Goal: Information Seeking & Learning: Learn about a topic

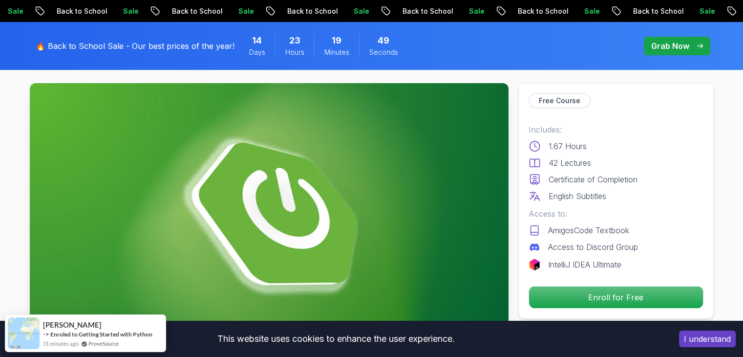
scroll to position [49, 0]
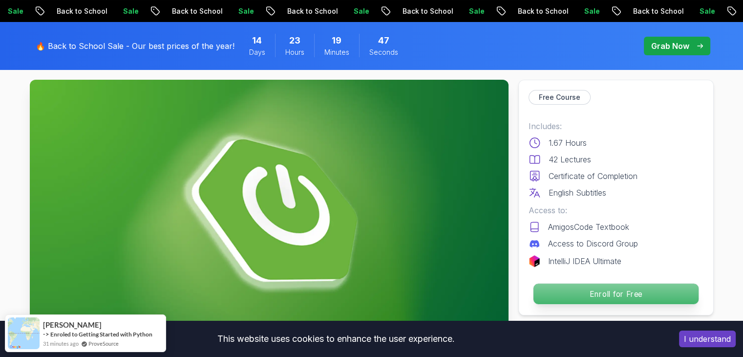
click at [633, 295] on p "Enroll for Free" at bounding box center [615, 293] width 165 height 21
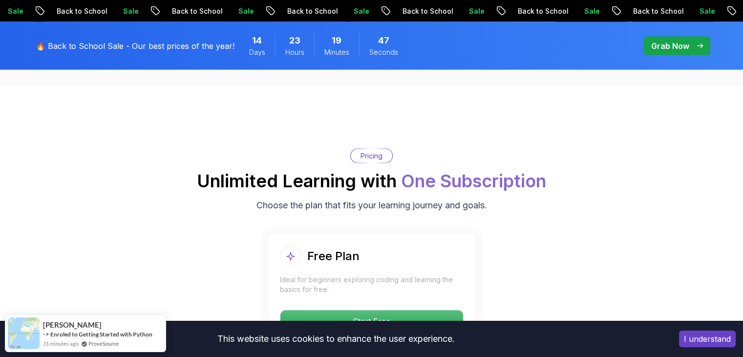
scroll to position [1985, 0]
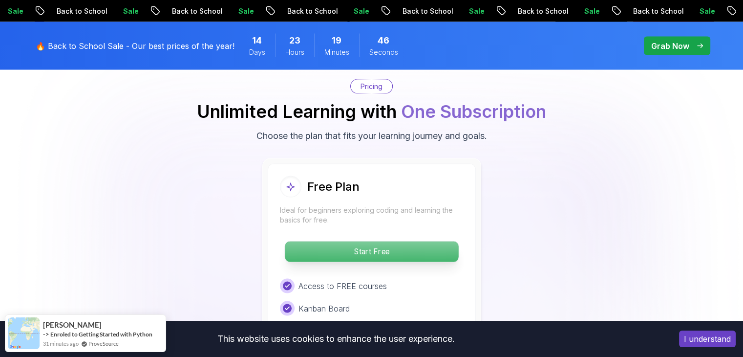
click at [361, 241] on p "Start Free" at bounding box center [371, 251] width 173 height 21
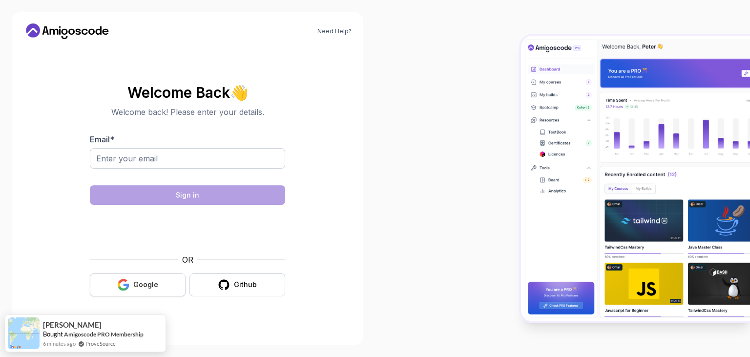
click at [134, 282] on div at bounding box center [375, 178] width 750 height 357
click at [133, 283] on button "Google" at bounding box center [138, 284] width 96 height 23
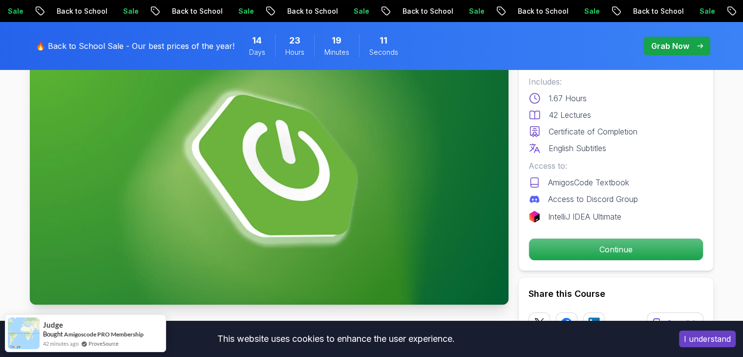
scroll to position [98, 0]
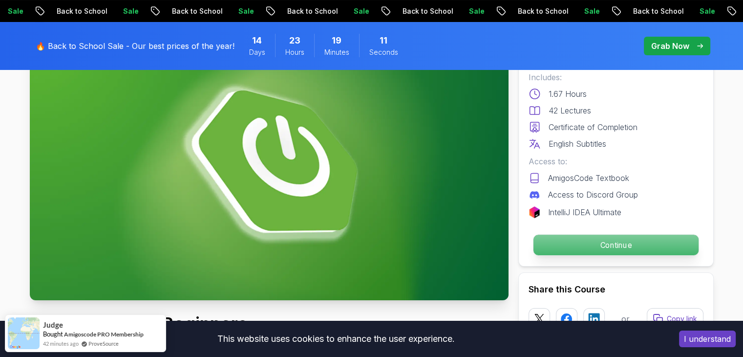
click at [593, 243] on p "Continue" at bounding box center [615, 244] width 165 height 21
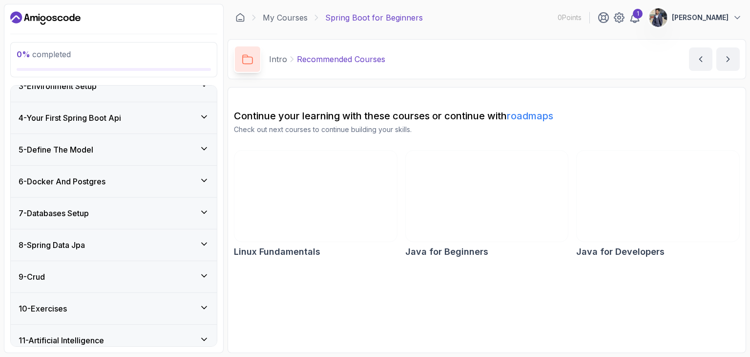
scroll to position [54, 0]
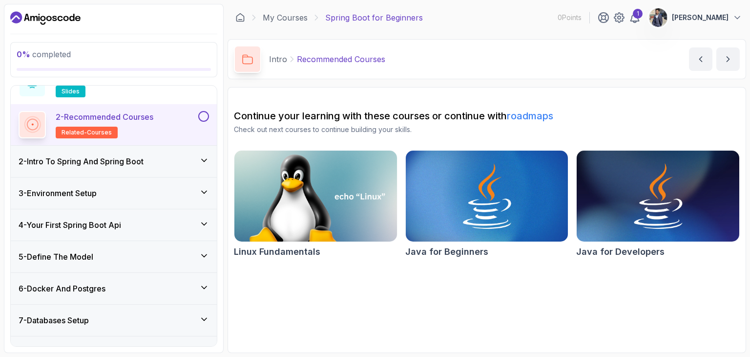
click at [150, 127] on h2 "2 - Recommended Courses related-courses" at bounding box center [105, 124] width 98 height 27
click at [199, 116] on button at bounding box center [203, 116] width 11 height 11
click at [205, 112] on icon at bounding box center [203, 116] width 9 height 10
click at [69, 130] on span "related-courses" at bounding box center [87, 132] width 50 height 8
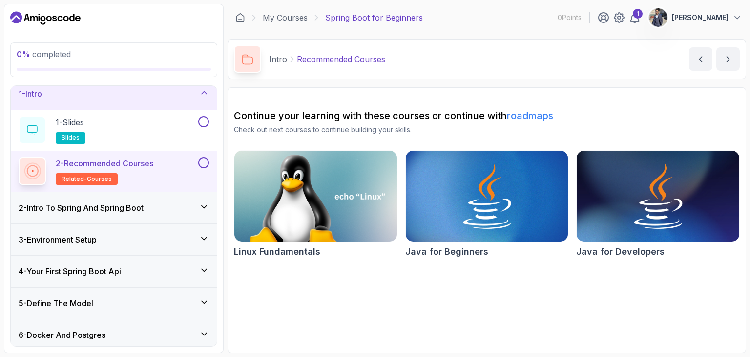
scroll to position [0, 0]
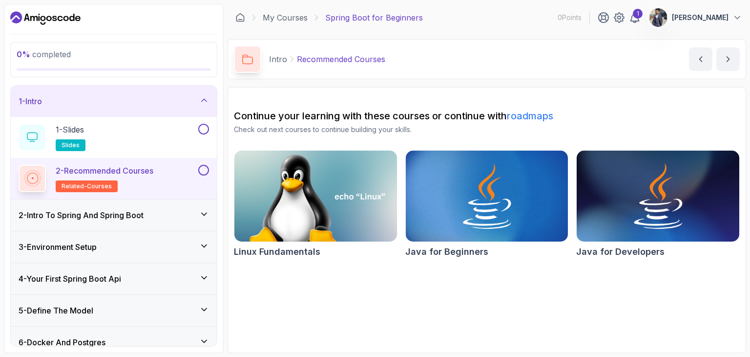
click at [82, 185] on span "related-courses" at bounding box center [87, 186] width 50 height 8
click at [30, 171] on icon at bounding box center [32, 178] width 15 height 15
click at [30, 171] on icon at bounding box center [32, 177] width 15 height 15
click at [30, 172] on icon at bounding box center [32, 178] width 22 height 22
click at [77, 134] on h2 "1 - Slides slides" at bounding box center [71, 137] width 30 height 27
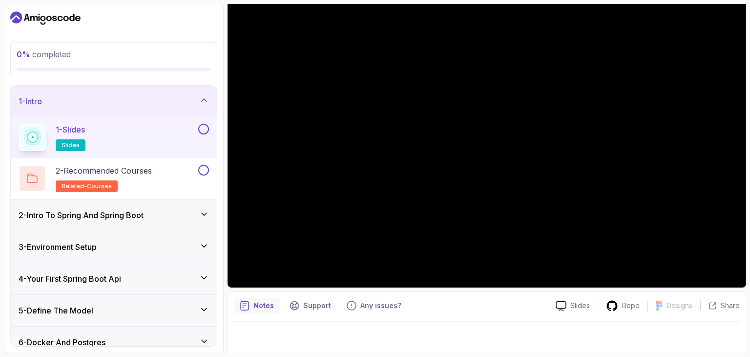
scroll to position [94, 0]
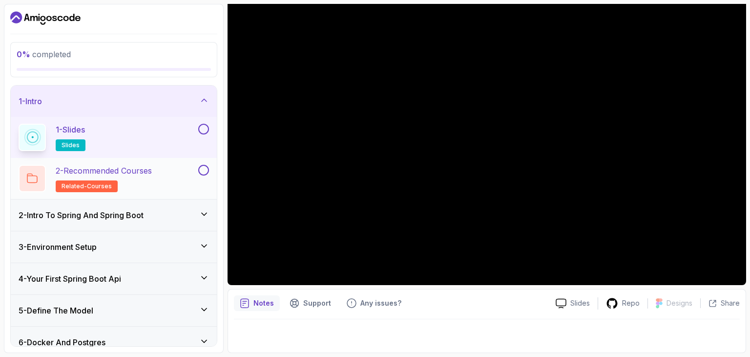
click at [179, 190] on div "2 - Recommended Courses related-courses" at bounding box center [108, 178] width 178 height 27
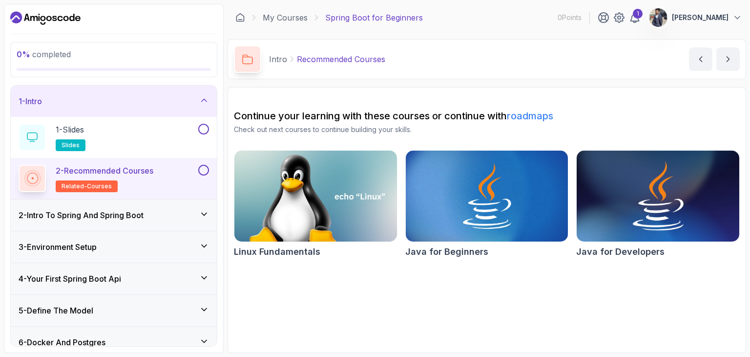
click at [628, 211] on img at bounding box center [658, 196] width 170 height 96
click at [287, 203] on img at bounding box center [316, 196] width 170 height 96
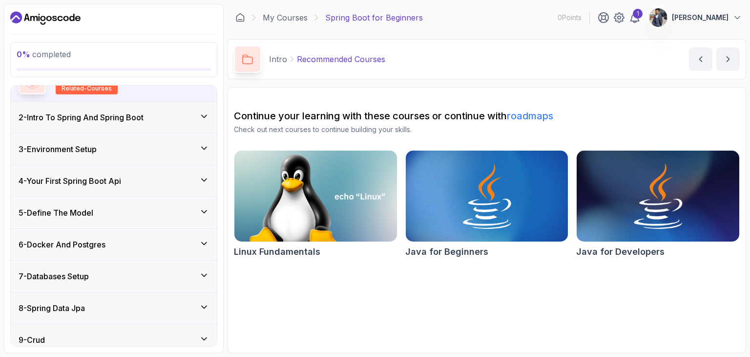
click at [138, 123] on div "2 - Intro To Spring And Spring Boot" at bounding box center [114, 117] width 206 height 31
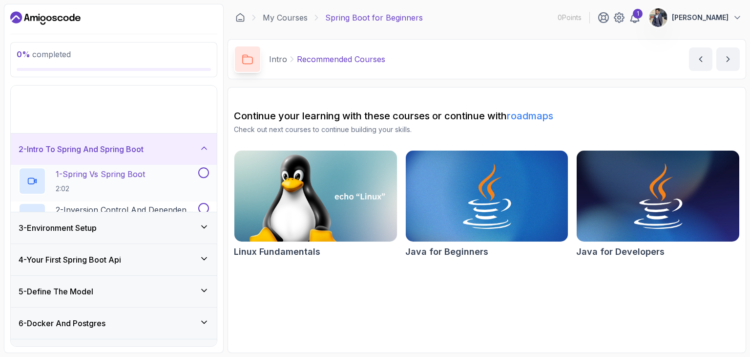
scroll to position [36, 0]
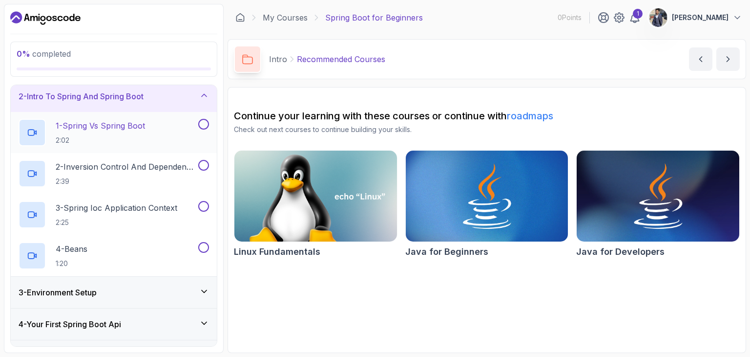
click at [171, 127] on div "1 - Spring Vs Spring Boot 2:02" at bounding box center [108, 132] width 178 height 27
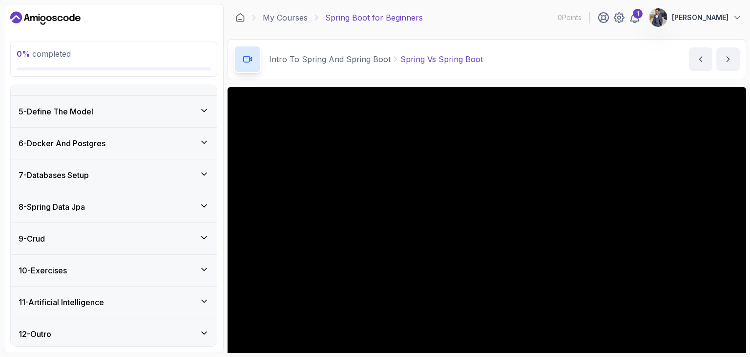
click at [117, 140] on div "6 - Docker And Postgres" at bounding box center [114, 143] width 191 height 12
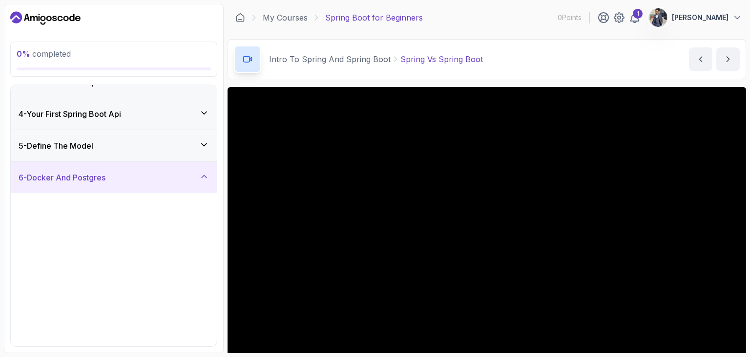
scroll to position [116, 0]
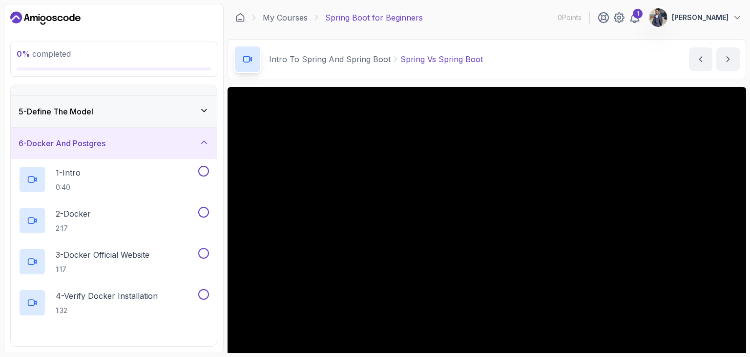
click at [115, 142] on div "6 - Docker And Postgres" at bounding box center [114, 143] width 191 height 12
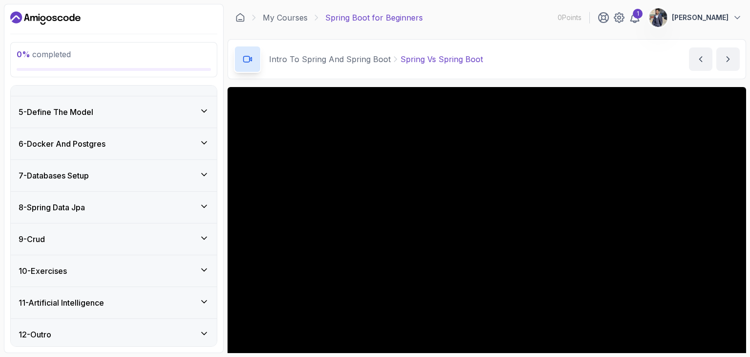
scroll to position [118, 0]
click at [88, 246] on div "9 - Crud" at bounding box center [114, 236] width 206 height 31
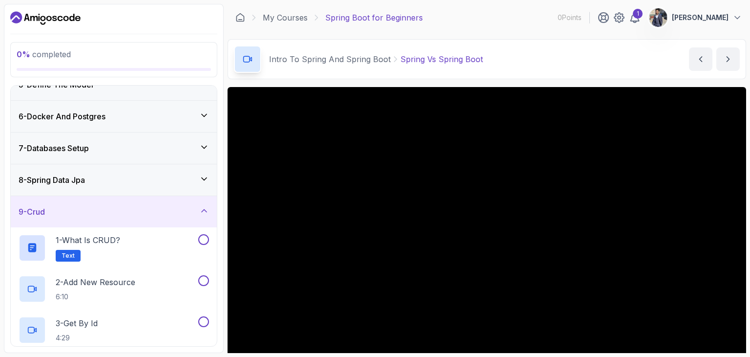
click at [92, 213] on div "9 - Crud" at bounding box center [114, 212] width 191 height 12
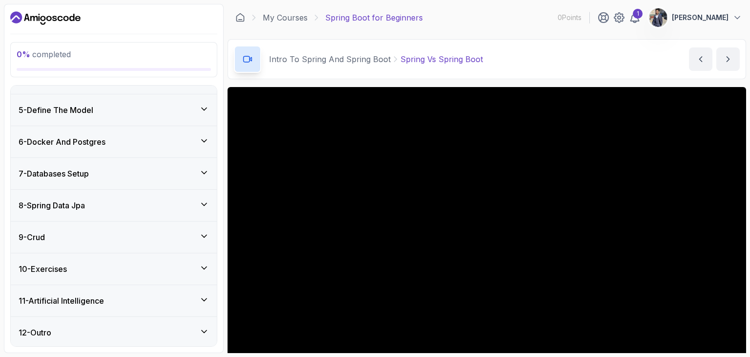
click at [81, 303] on h3 "11 - Artificial Intelligence" at bounding box center [61, 301] width 85 height 12
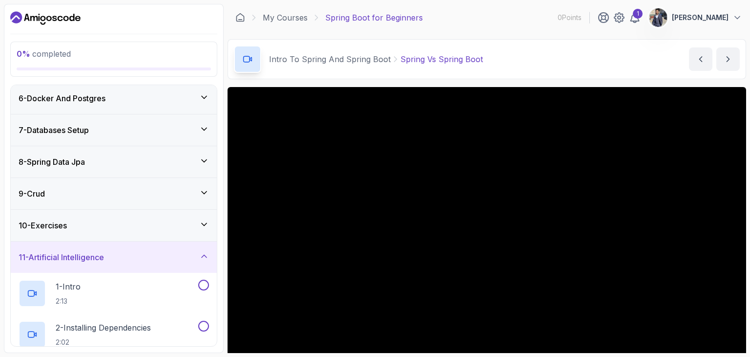
click at [70, 254] on h3 "11 - Artificial Intelligence" at bounding box center [61, 257] width 85 height 12
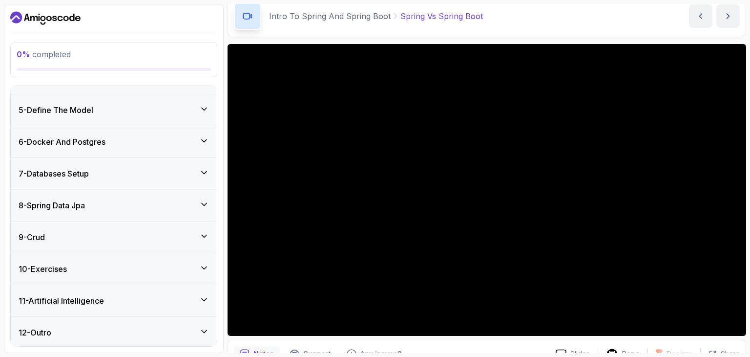
scroll to position [49, 0]
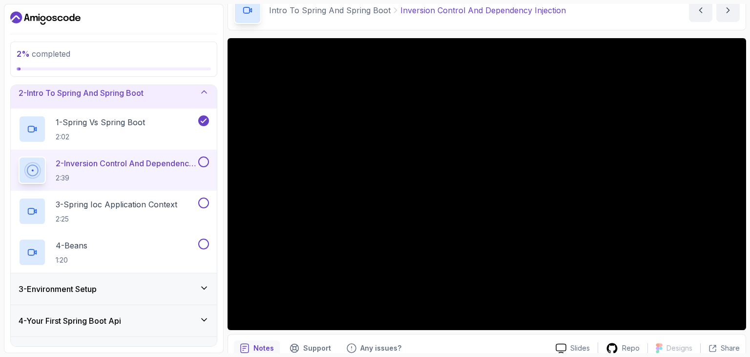
scroll to position [38, 0]
click at [132, 221] on p "2:25" at bounding box center [117, 220] width 122 height 10
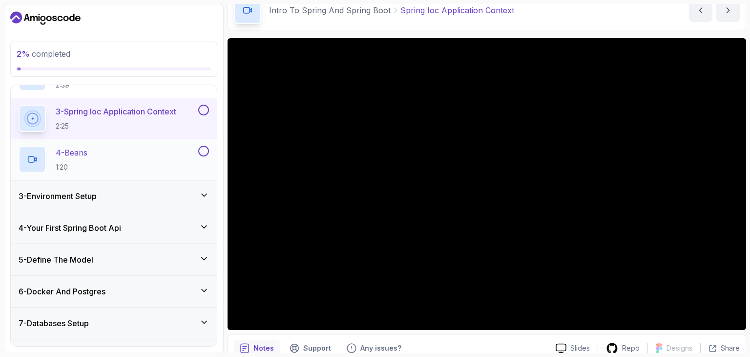
scroll to position [136, 0]
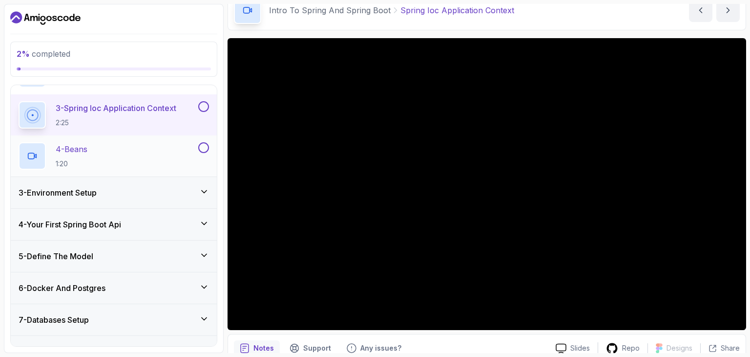
click at [101, 154] on div "4 - Beans 1:20" at bounding box center [108, 155] width 178 height 27
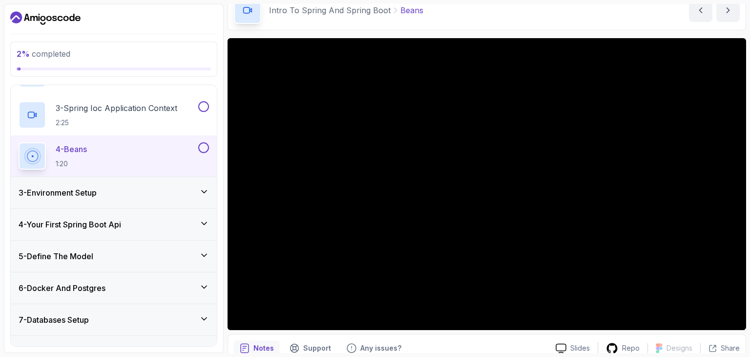
click at [116, 198] on div "3 - Environment Setup" at bounding box center [114, 192] width 206 height 31
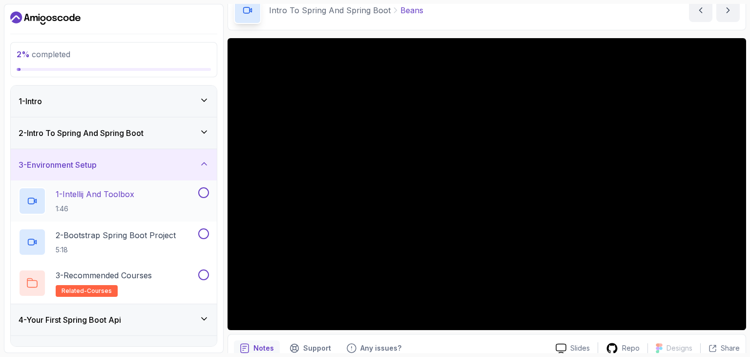
click at [158, 197] on div "1 - Intellij And Toolbox 1:46" at bounding box center [108, 200] width 178 height 27
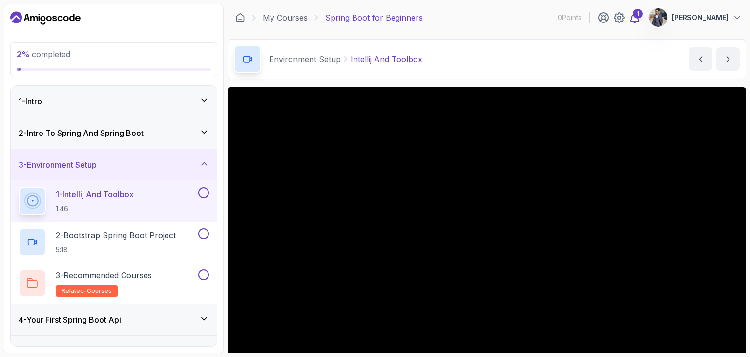
click at [641, 18] on icon at bounding box center [635, 18] width 12 height 12
click at [464, 223] on div at bounding box center [487, 233] width 519 height 292
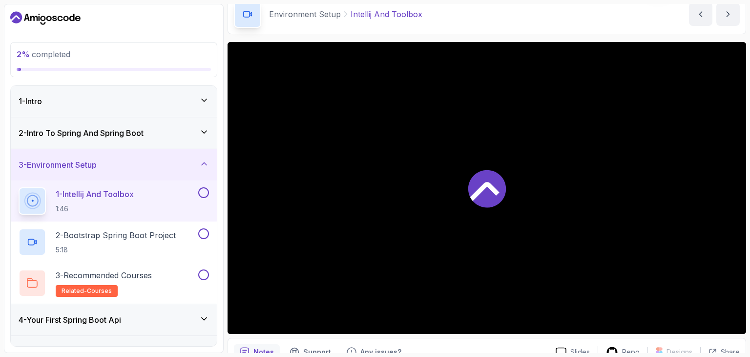
scroll to position [49, 0]
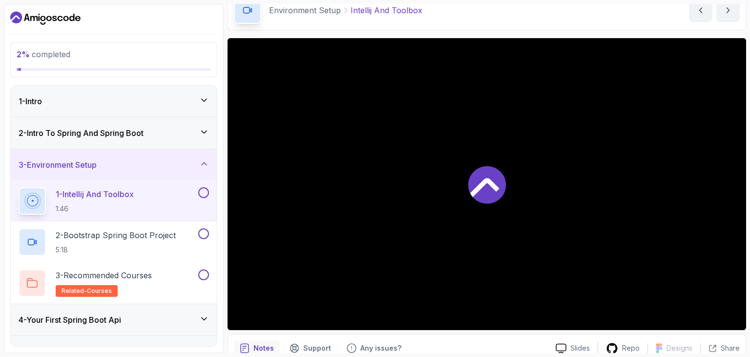
click at [430, 148] on div at bounding box center [487, 184] width 519 height 292
click at [91, 204] on p "1:46" at bounding box center [95, 209] width 78 height 10
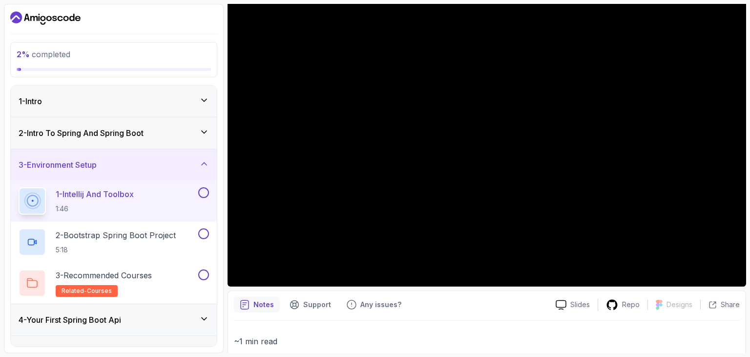
scroll to position [98, 0]
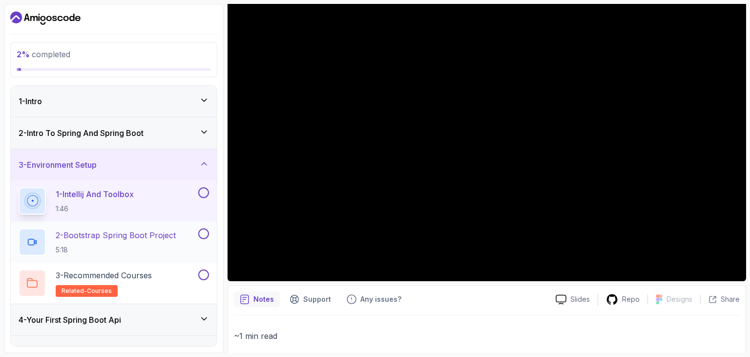
click at [129, 240] on h2 "2 - Bootstrap Spring Boot Project 5:18" at bounding box center [116, 241] width 120 height 25
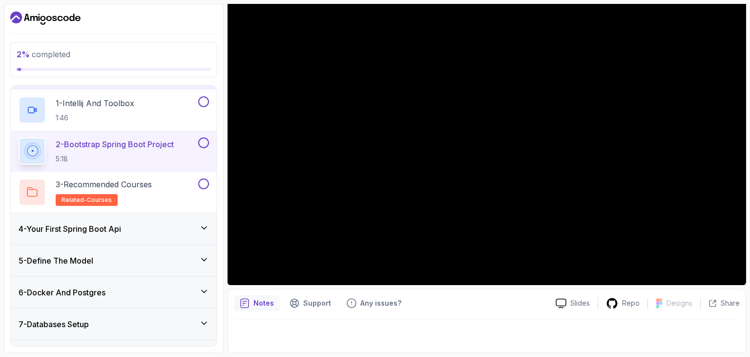
scroll to position [98, 0]
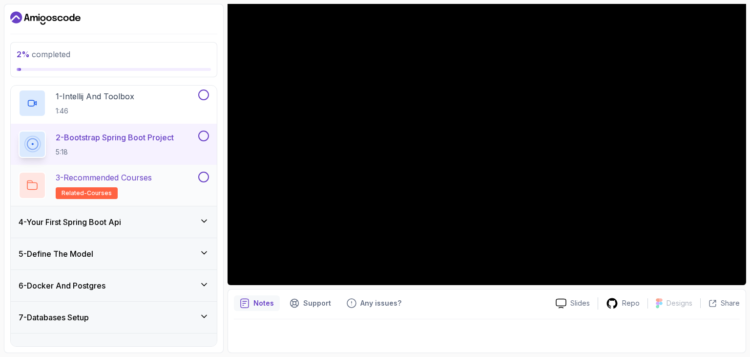
click at [158, 182] on div "3 - Recommended Courses related-courses" at bounding box center [108, 184] width 178 height 27
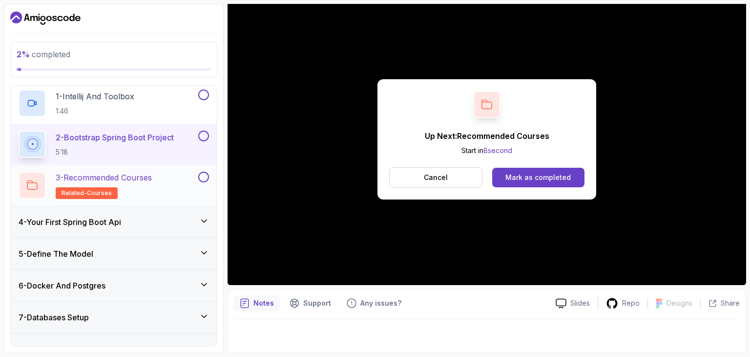
click at [88, 198] on div "3 - Recommended Courses related-courses" at bounding box center [114, 185] width 206 height 41
click at [95, 194] on span "related-courses" at bounding box center [87, 193] width 50 height 8
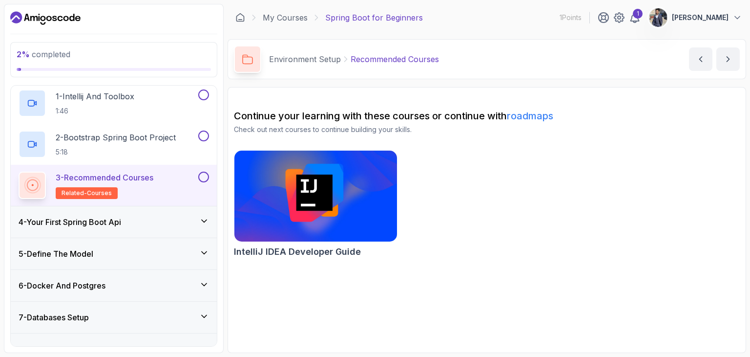
click at [346, 186] on img at bounding box center [316, 196] width 170 height 96
click at [98, 225] on h3 "4 - Your First Spring Boot Api" at bounding box center [70, 222] width 103 height 12
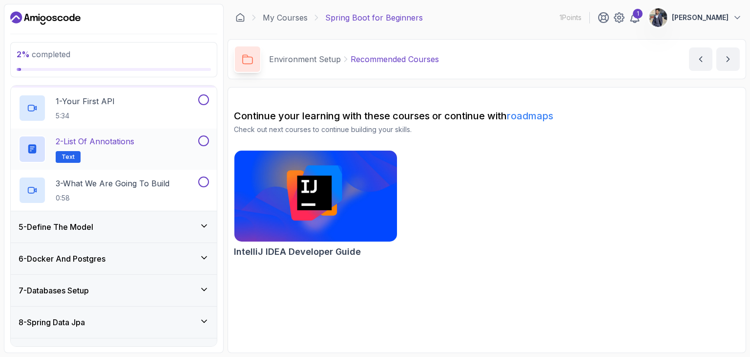
scroll to position [97, 0]
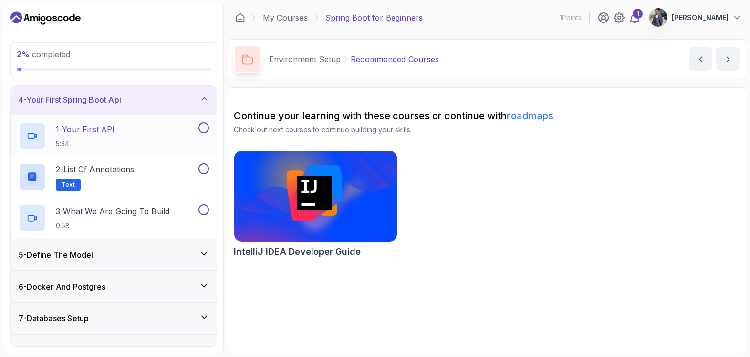
click at [119, 137] on div "1 - Your First API 5:34" at bounding box center [108, 135] width 178 height 27
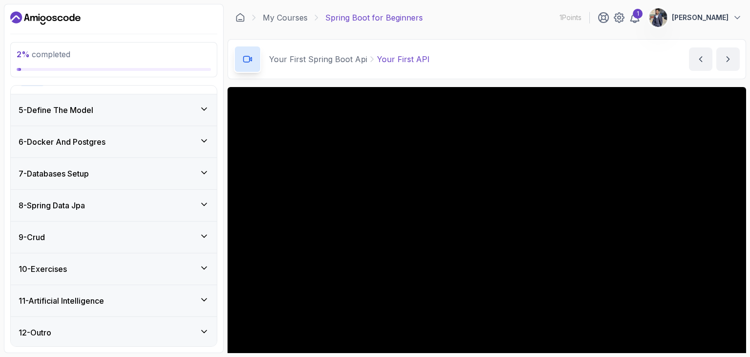
click at [139, 143] on div "6 - Docker And Postgres" at bounding box center [114, 142] width 191 height 12
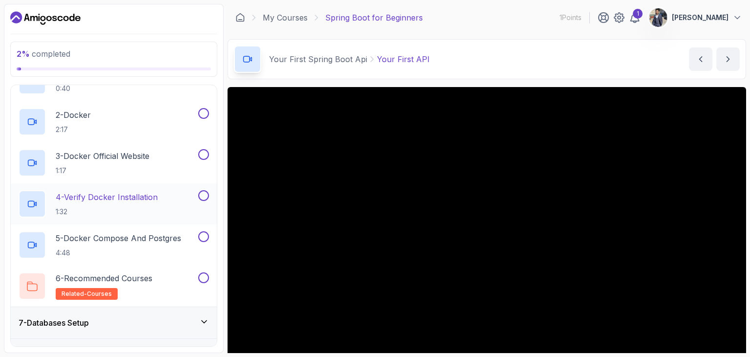
scroll to position [216, 0]
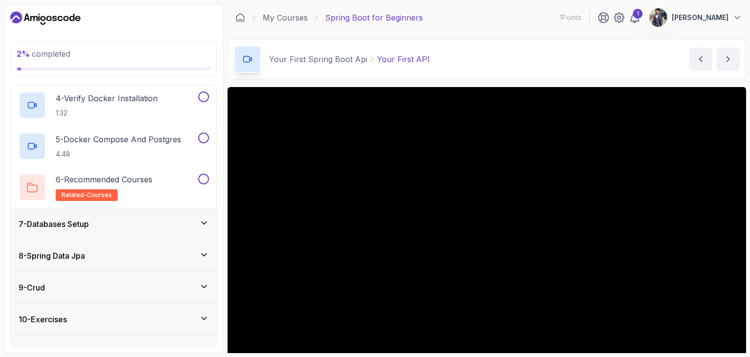
click at [103, 229] on div "7 - Databases Setup" at bounding box center [114, 223] width 206 height 31
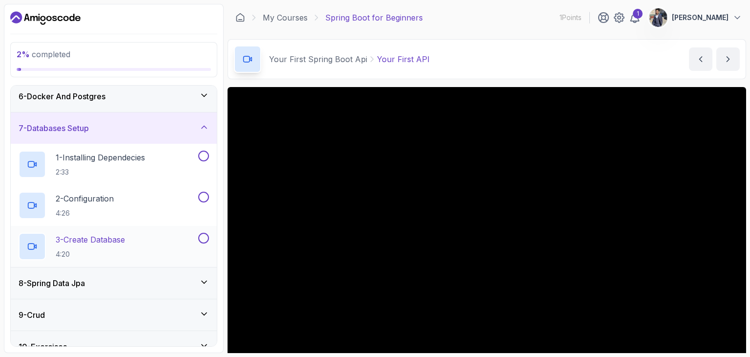
scroll to position [167, 0]
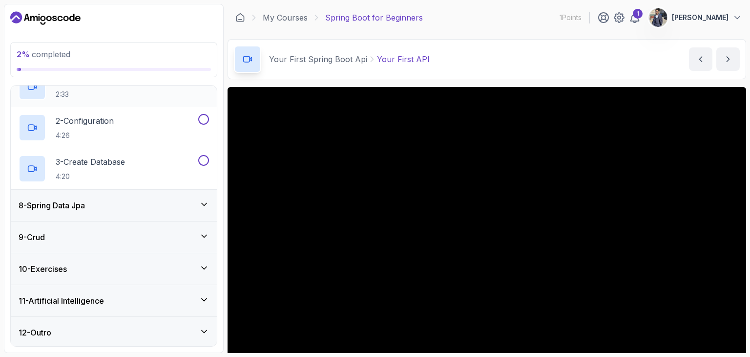
click at [98, 207] on div "8 - Spring Data Jpa" at bounding box center [114, 205] width 191 height 12
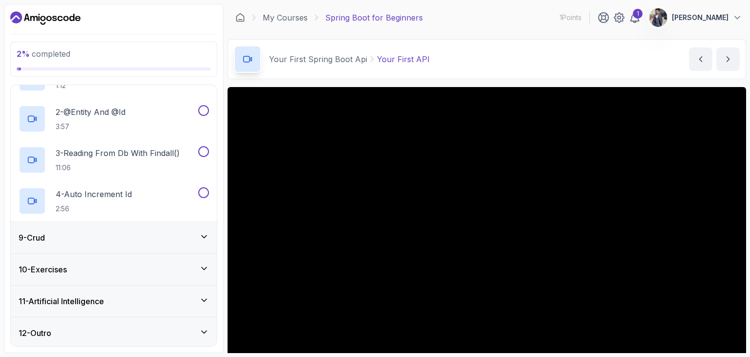
scroll to position [282, 0]
click at [116, 231] on div "9 - Crud" at bounding box center [114, 237] width 191 height 12
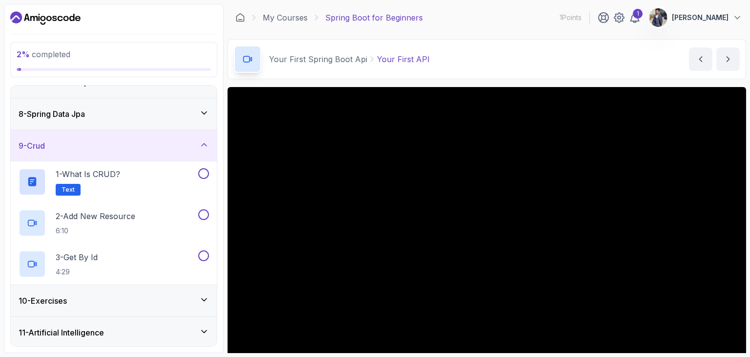
scroll to position [241, 0]
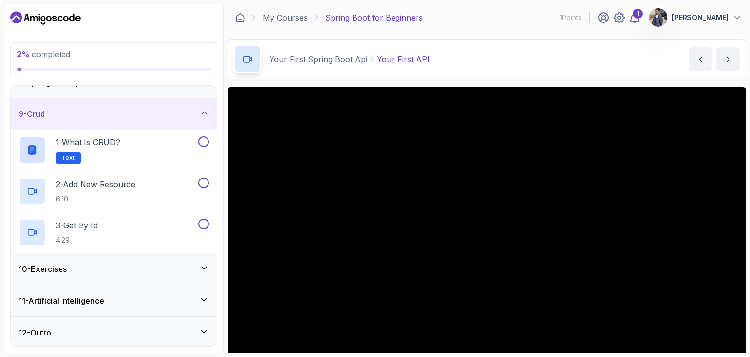
click at [142, 281] on div "10 - Exercises" at bounding box center [114, 268] width 206 height 31
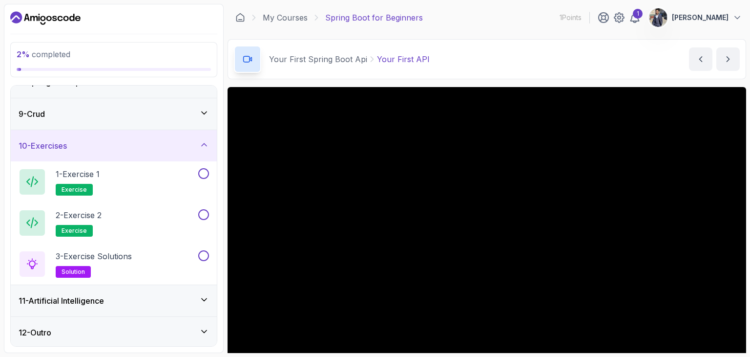
click at [116, 302] on div "11 - Artificial Intelligence" at bounding box center [114, 301] width 191 height 12
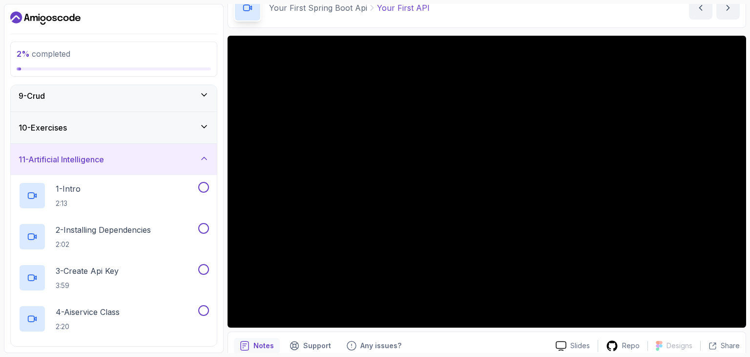
scroll to position [49, 0]
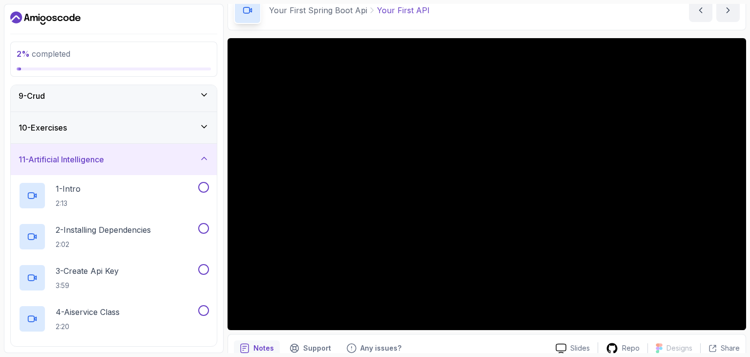
click at [82, 153] on h3 "11 - Artificial Intelligence" at bounding box center [61, 159] width 85 height 12
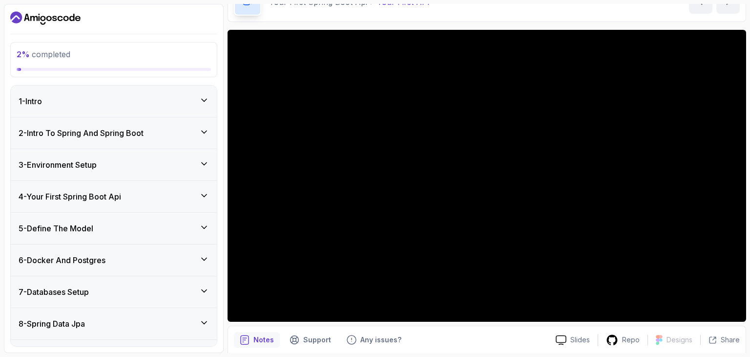
scroll to position [35, 0]
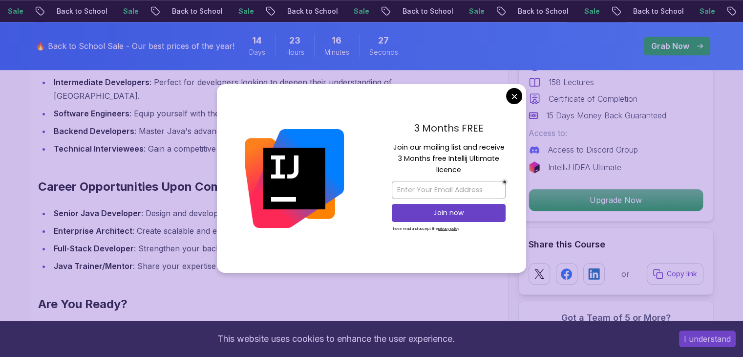
scroll to position [1221, 0]
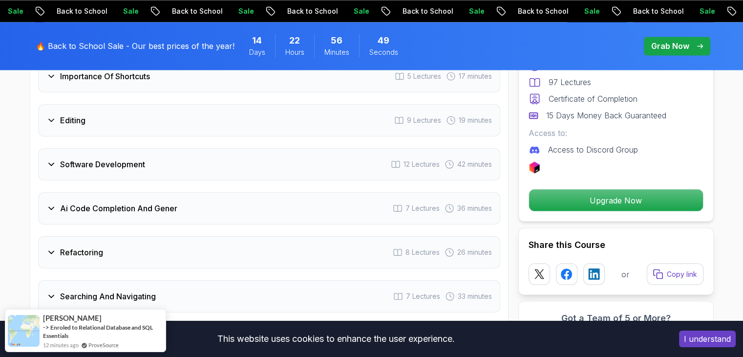
scroll to position [1710, 0]
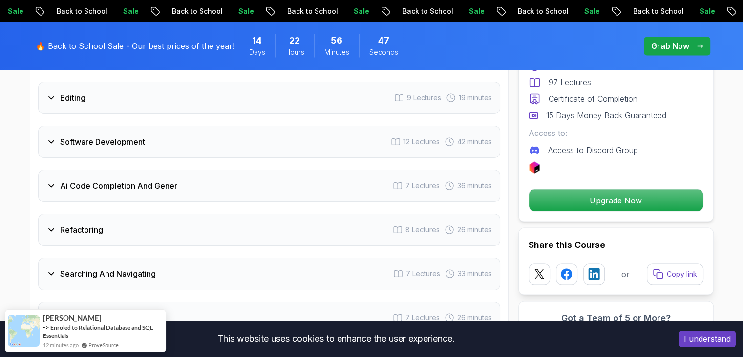
click at [294, 129] on div "Software Development 12 Lectures 42 minutes" at bounding box center [269, 142] width 462 height 32
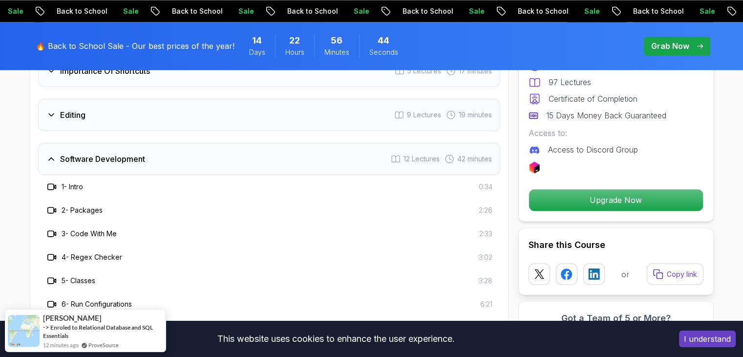
scroll to position [1591, 0]
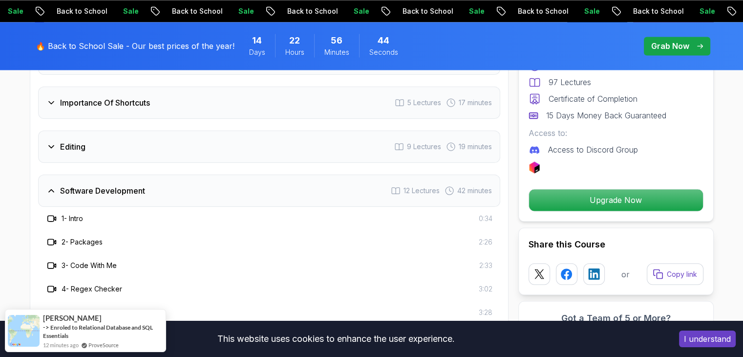
click at [102, 185] on h3 "Software Development" at bounding box center [102, 191] width 85 height 12
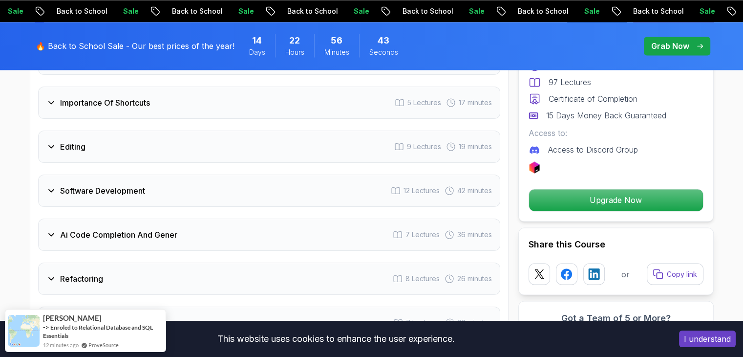
click at [117, 138] on div "Editing 9 Lectures 19 minutes" at bounding box center [269, 146] width 462 height 32
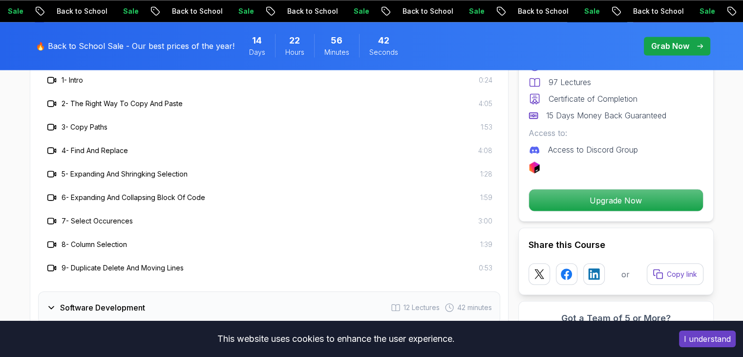
scroll to position [1688, 0]
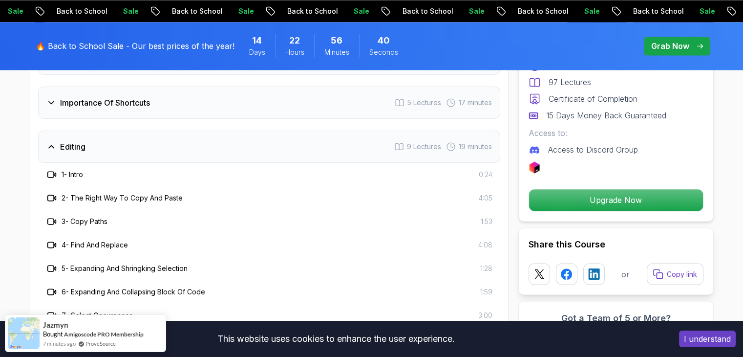
click at [145, 141] on div "Editing 9 Lectures 19 minutes" at bounding box center [269, 146] width 462 height 32
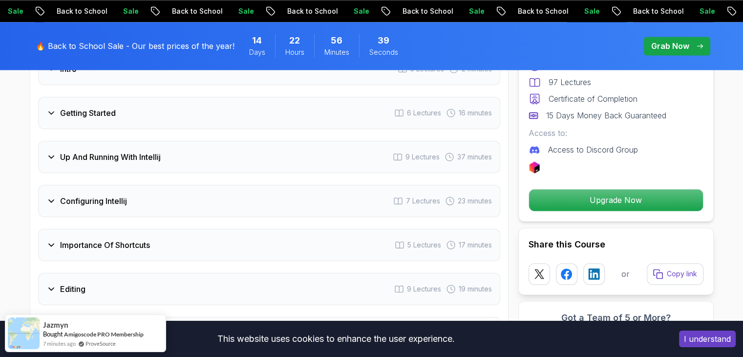
scroll to position [1395, 0]
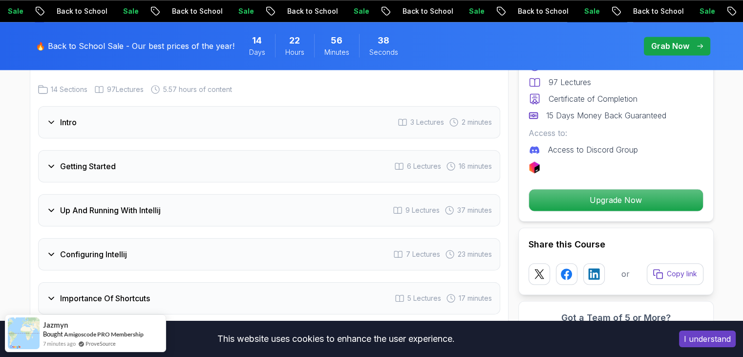
click at [122, 204] on h3 "Up And Running With Intellij" at bounding box center [110, 210] width 101 height 12
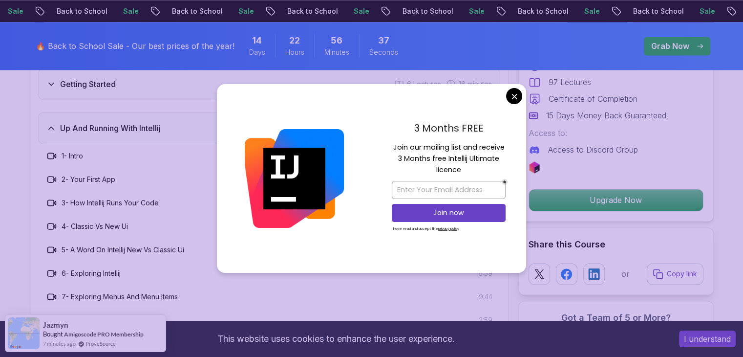
scroll to position [1493, 0]
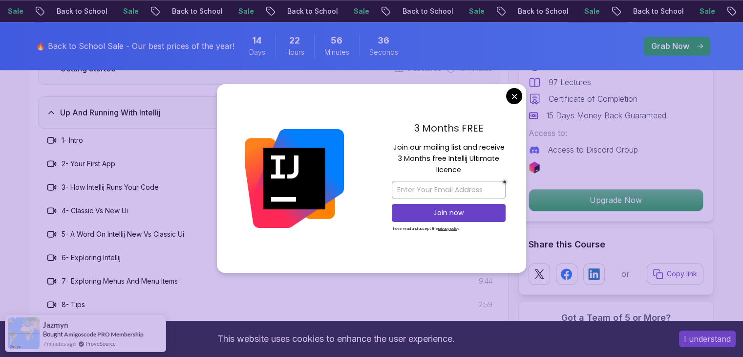
click at [169, 182] on div "3 - How Intellij Runs Your Code 3:09" at bounding box center [269, 186] width 462 height 23
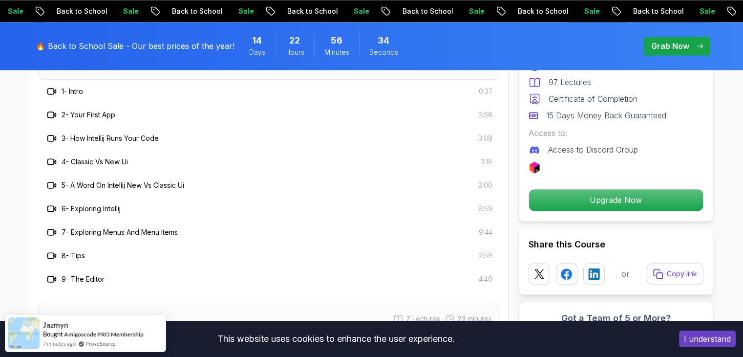
scroll to position [1591, 0]
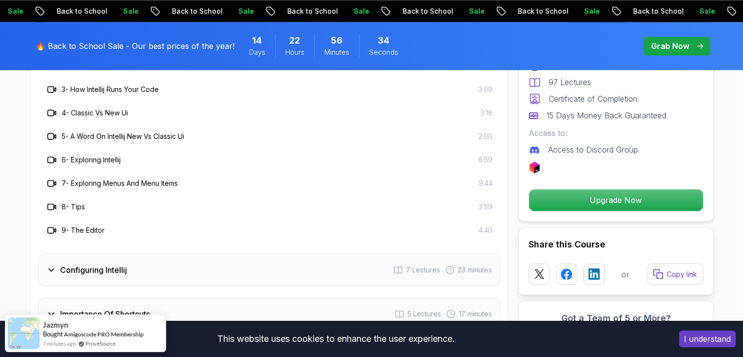
click at [148, 254] on div "Configuring Intellij 7 Lectures 23 minutes" at bounding box center [269, 270] width 462 height 32
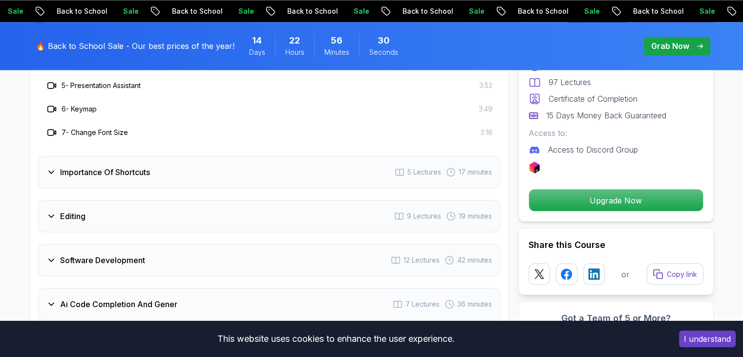
scroll to position [1688, 0]
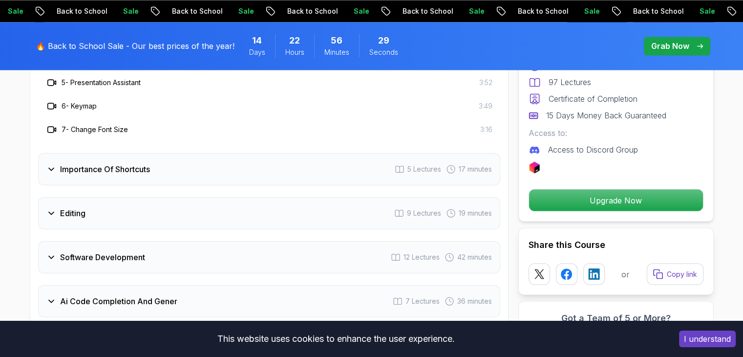
click at [190, 163] on div "Importance Of Shortcuts 5 Lectures 17 minutes" at bounding box center [269, 169] width 462 height 32
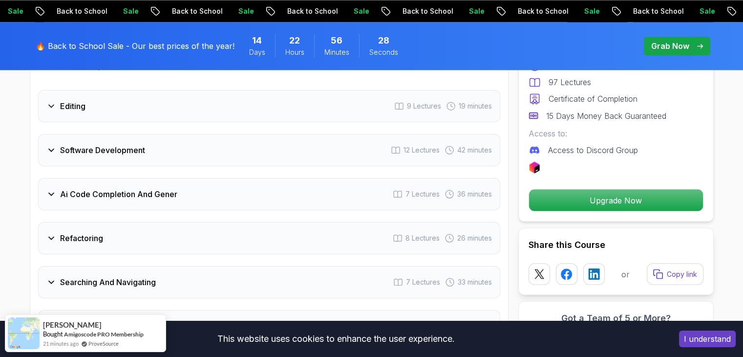
scroll to position [1786, 0]
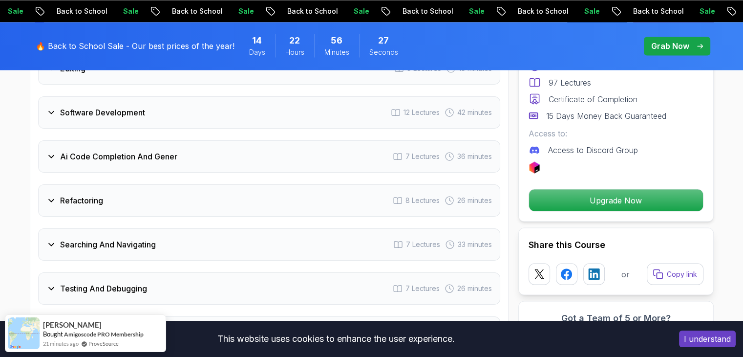
click at [151, 99] on div "Software Development 12 Lectures 42 minutes" at bounding box center [269, 112] width 462 height 32
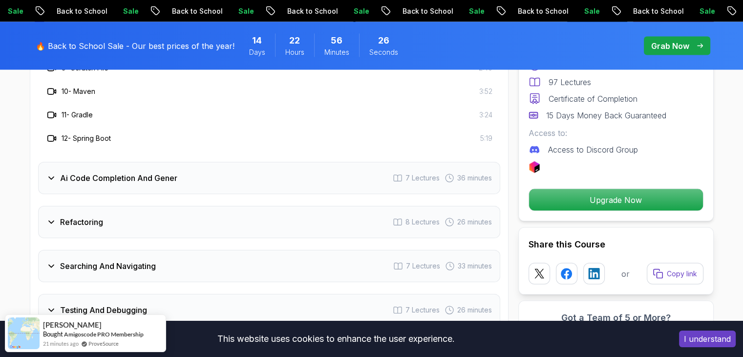
scroll to position [1932, 0]
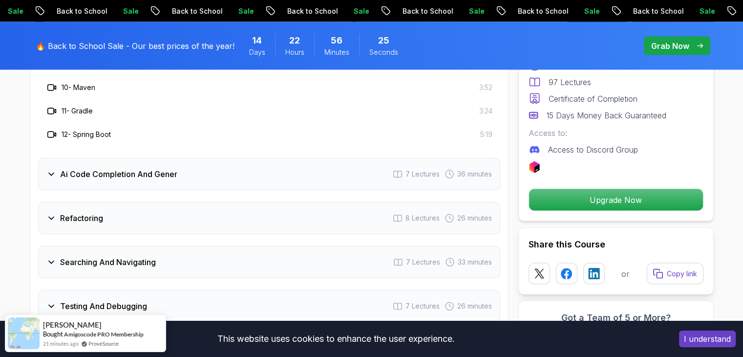
click at [184, 158] on div "Ai Code Completion And Gener 7 Lectures 36 minutes" at bounding box center [269, 174] width 462 height 32
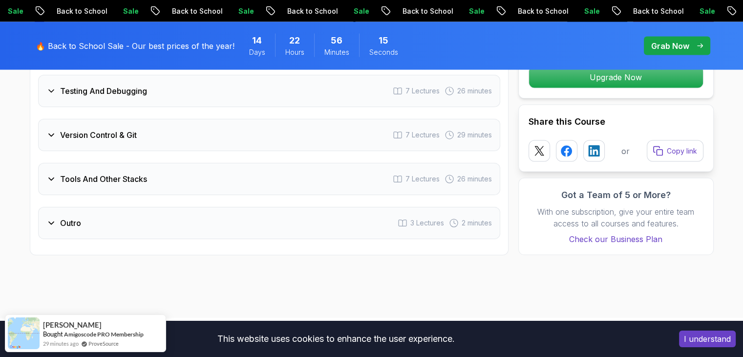
click at [180, 163] on div "Tools And Other Stacks 7 Lectures 26 minutes" at bounding box center [269, 179] width 462 height 32
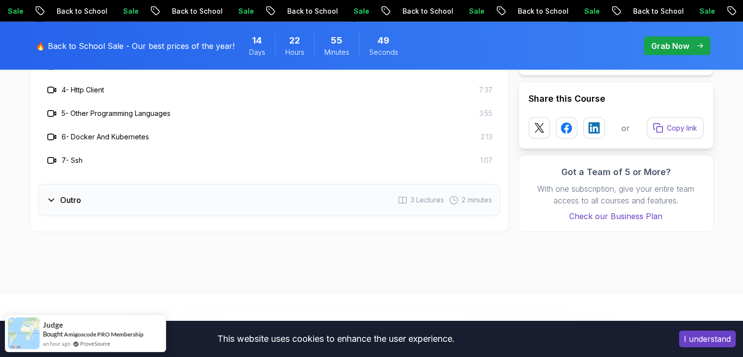
scroll to position [2061, 0]
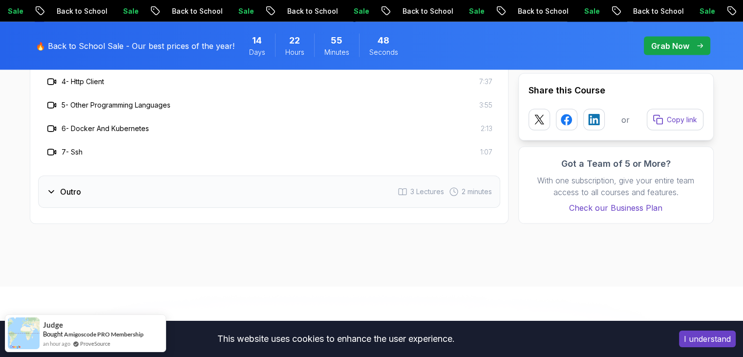
click at [150, 178] on div "Outro 3 Lectures 2 minutes" at bounding box center [269, 191] width 462 height 32
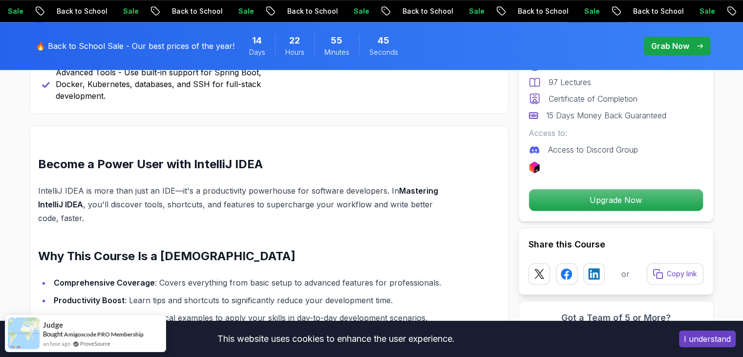
scroll to position [596, 0]
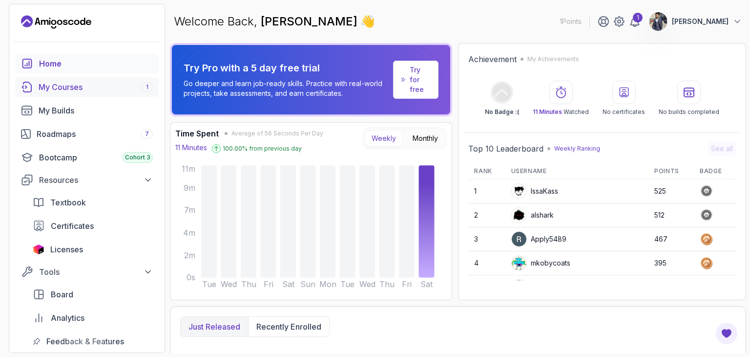
click at [111, 90] on div "My Courses 1" at bounding box center [96, 87] width 114 height 12
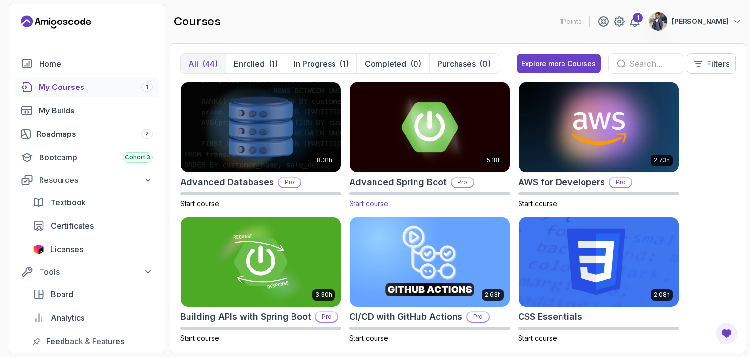
click at [442, 124] on img at bounding box center [430, 127] width 168 height 94
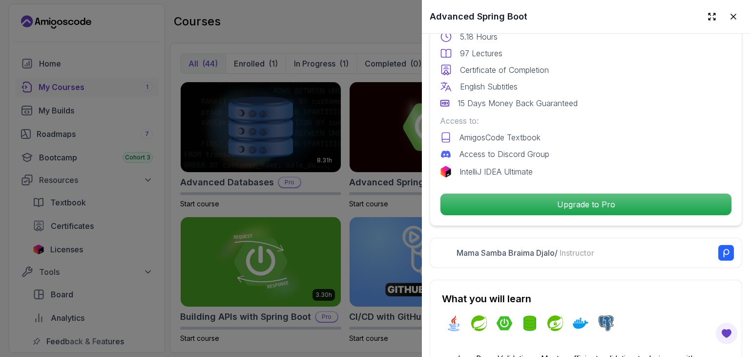
scroll to position [342, 0]
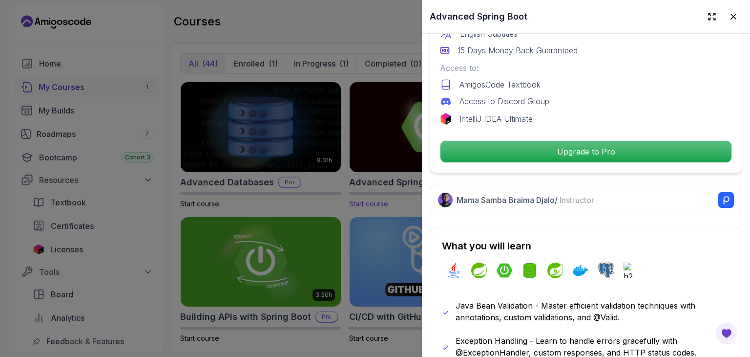
click at [352, 123] on div at bounding box center [375, 178] width 750 height 357
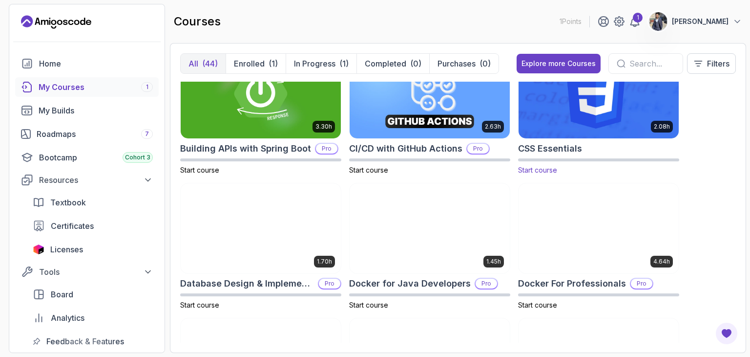
scroll to position [195, 0]
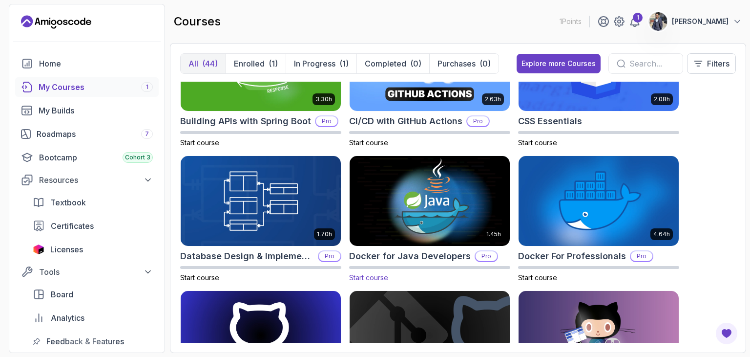
click at [436, 198] on img at bounding box center [430, 201] width 168 height 94
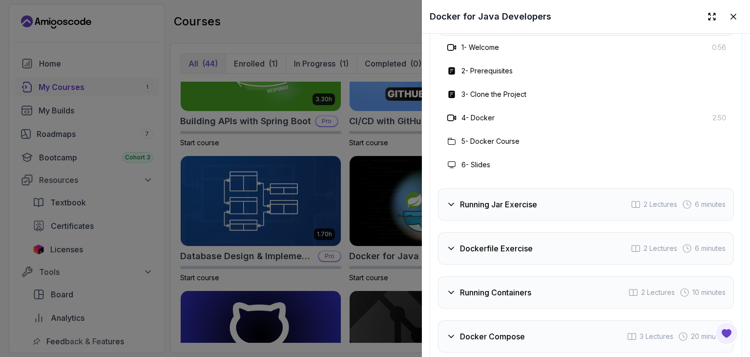
scroll to position [1661, 0]
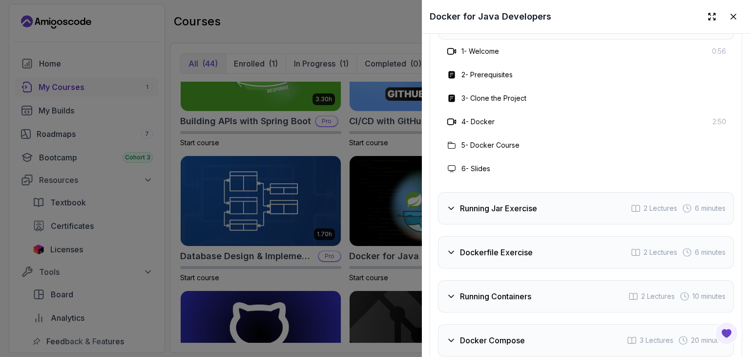
click at [563, 207] on div "Running Jar Exercise 2 Lectures 6 minutes" at bounding box center [586, 208] width 296 height 32
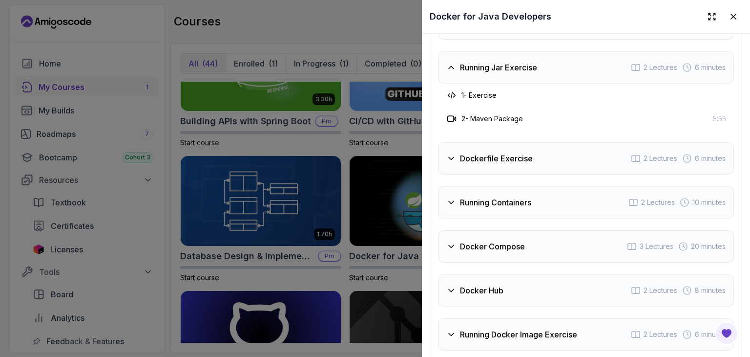
click at [547, 163] on div "Dockerfile Exercise 2 Lectures 6 minutes" at bounding box center [586, 158] width 296 height 32
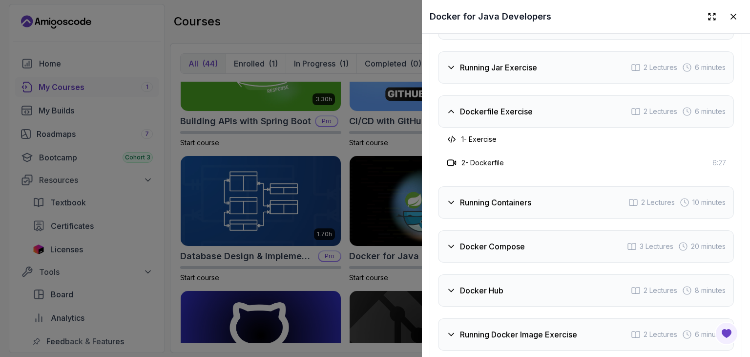
click at [519, 196] on h3 "Running Containers" at bounding box center [495, 202] width 71 height 12
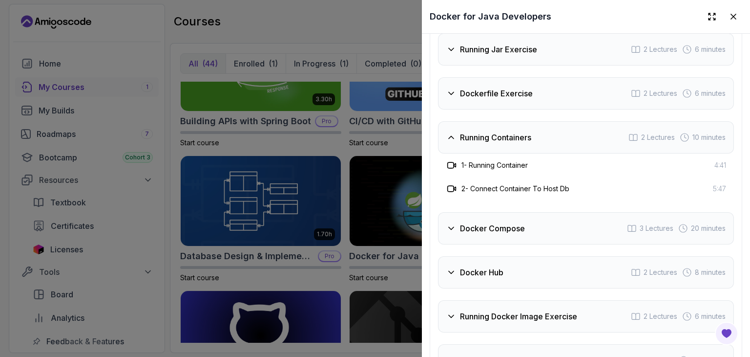
scroll to position [1710, 0]
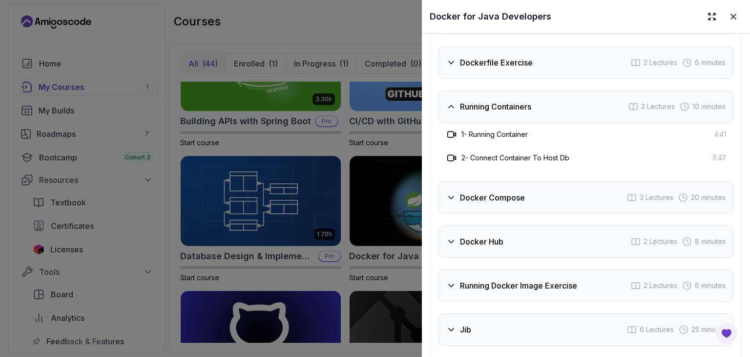
click at [539, 197] on div "Docker Compose 3 Lectures 20 minutes" at bounding box center [586, 197] width 296 height 32
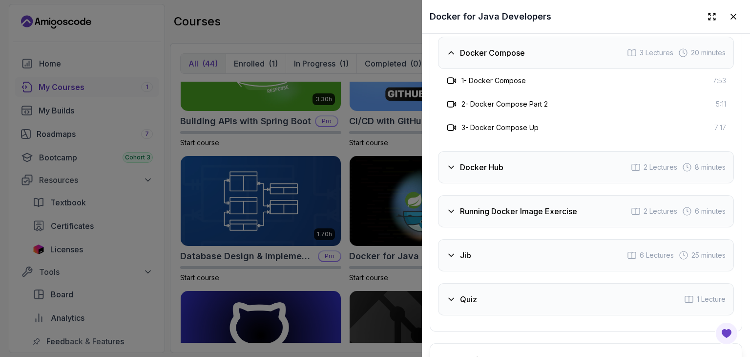
click at [528, 168] on div "Docker Hub 2 Lectures 8 minutes" at bounding box center [586, 167] width 296 height 32
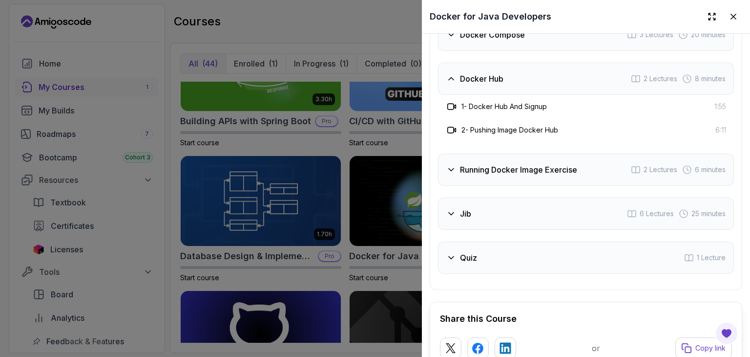
scroll to position [1856, 0]
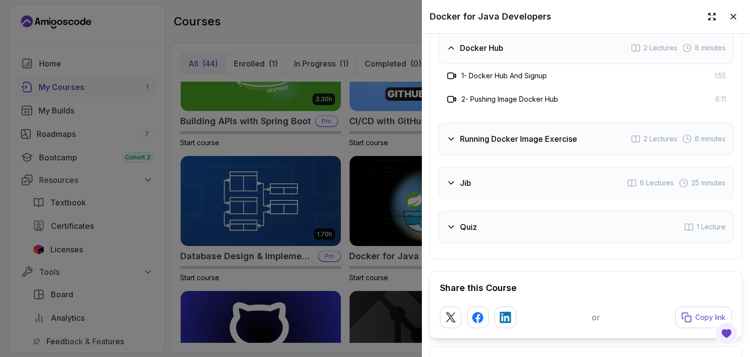
click at [515, 135] on h3 "Running Docker Image Exercise" at bounding box center [518, 139] width 117 height 12
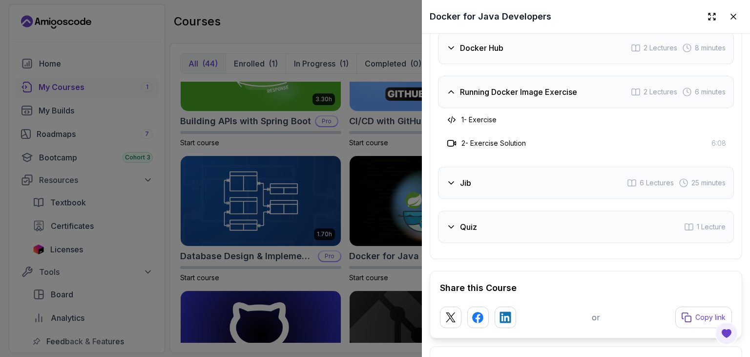
click at [528, 179] on div "Jib 6 Lectures 25 minutes" at bounding box center [586, 183] width 296 height 32
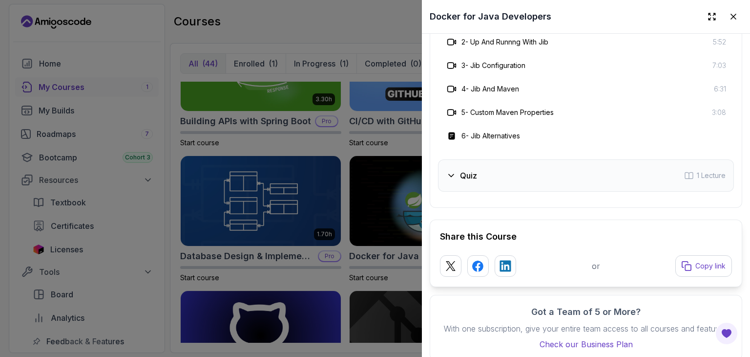
scroll to position [2003, 0]
click at [352, 149] on div at bounding box center [375, 178] width 750 height 357
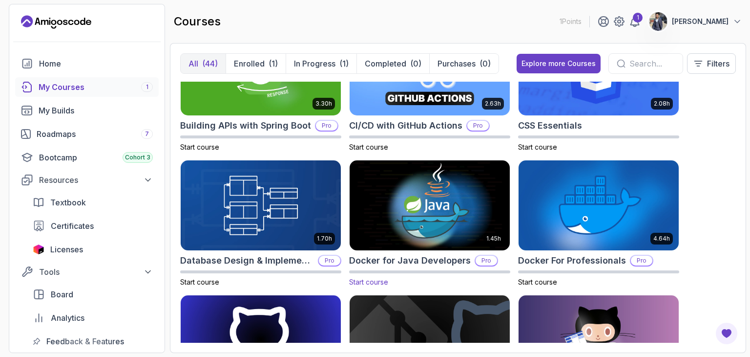
scroll to position [195, 0]
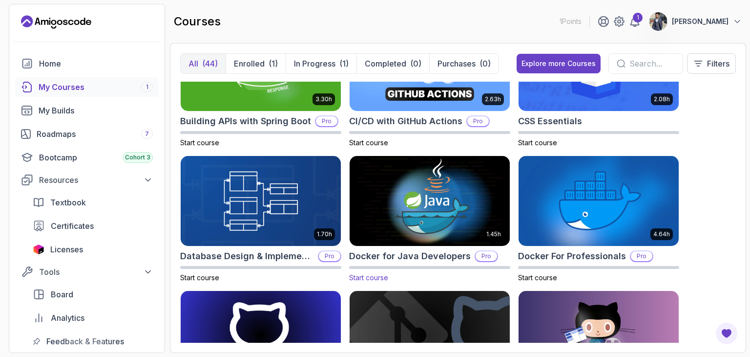
click at [400, 198] on img at bounding box center [430, 201] width 168 height 94
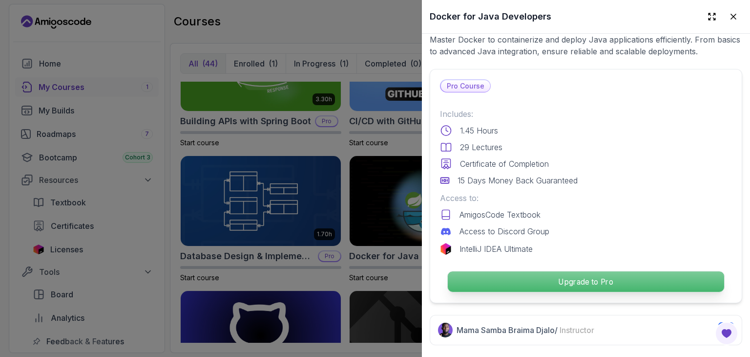
click at [539, 277] on p "Upgrade to Pro" at bounding box center [586, 281] width 276 height 21
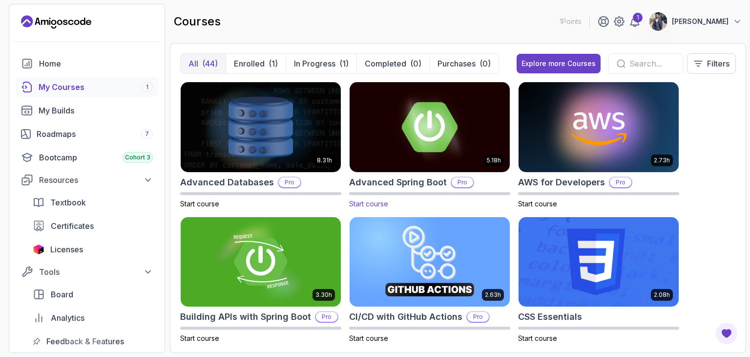
click at [436, 133] on img at bounding box center [430, 127] width 168 height 94
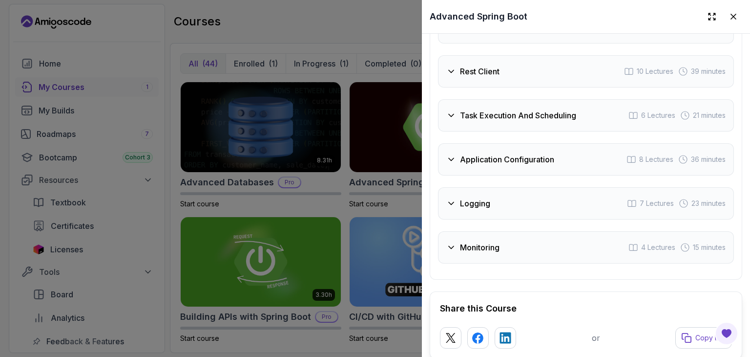
scroll to position [2052, 0]
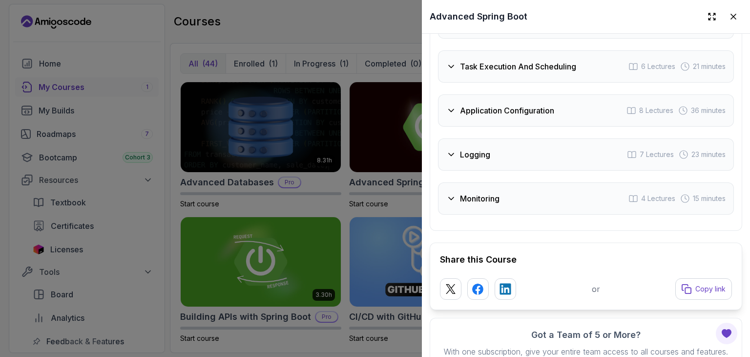
click at [564, 67] on div "Task Execution And Scheduling 6 Lectures 21 minutes" at bounding box center [586, 66] width 296 height 32
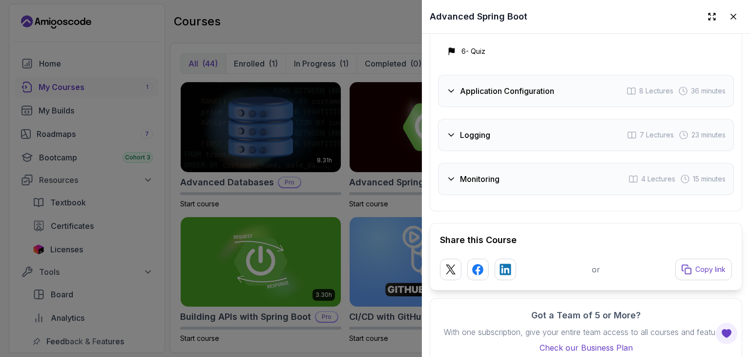
scroll to position [2160, 0]
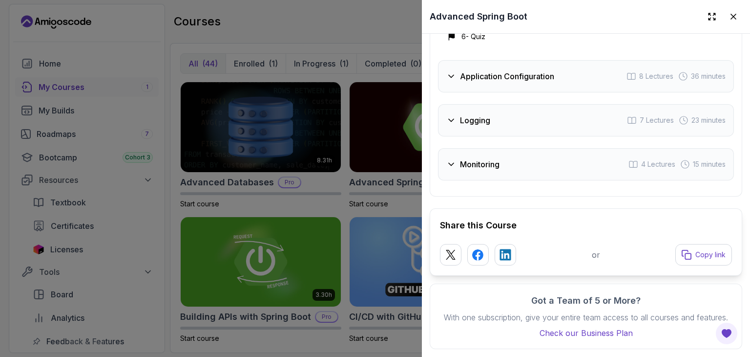
click at [339, 147] on div at bounding box center [375, 178] width 750 height 357
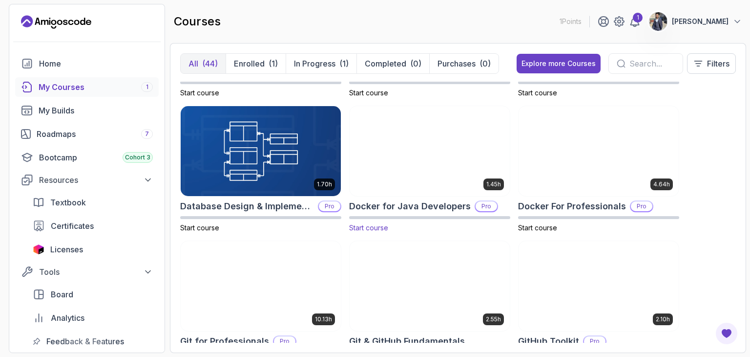
scroll to position [244, 0]
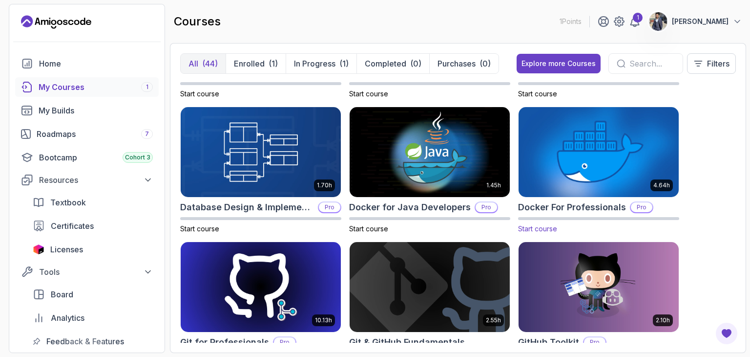
click at [597, 149] on img at bounding box center [599, 152] width 168 height 94
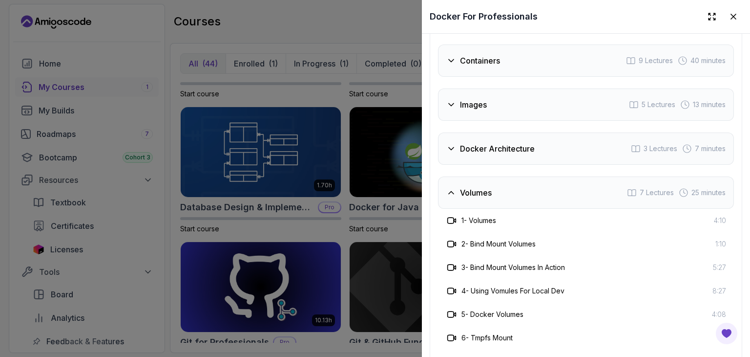
scroll to position [2296, 0]
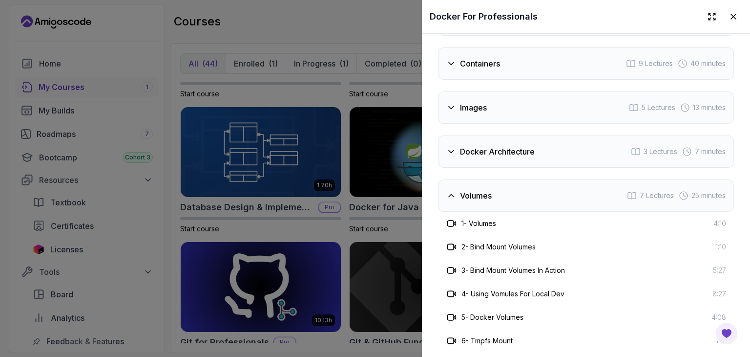
click at [297, 124] on div at bounding box center [375, 178] width 750 height 357
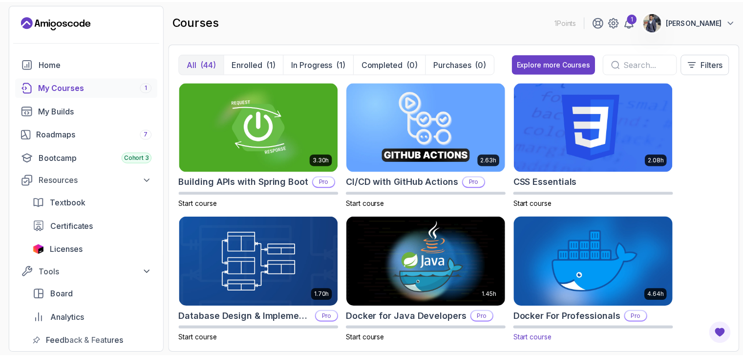
scroll to position [195, 0]
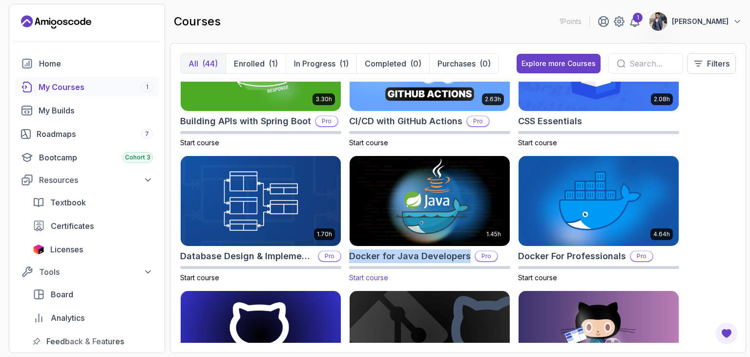
drag, startPoint x: 466, startPoint y: 256, endPoint x: 350, endPoint y: 260, distance: 116.3
click at [350, 260] on h2 "Docker for Java Developers" at bounding box center [410, 256] width 122 height 14
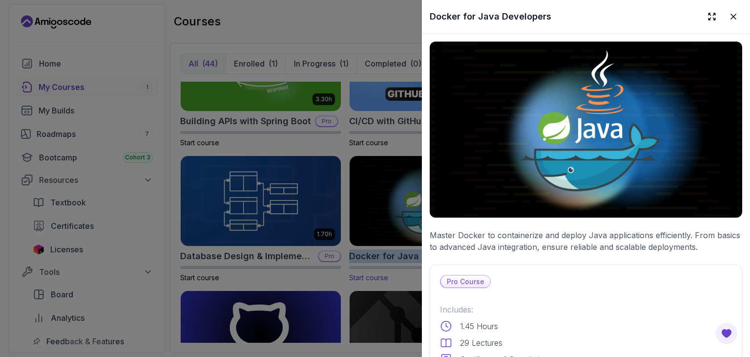
copy h2 "Docker for Java Developers"
click at [354, 192] on div at bounding box center [375, 178] width 750 height 357
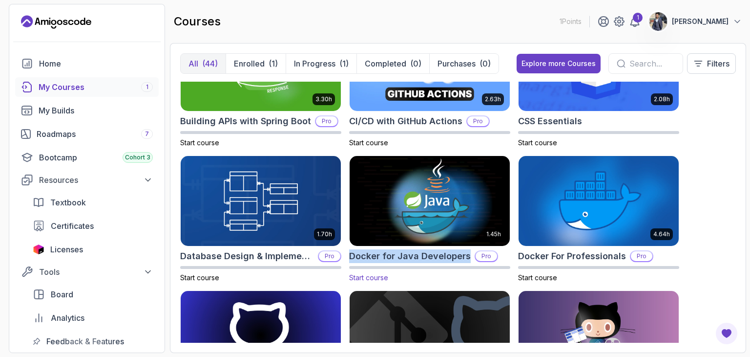
drag, startPoint x: 467, startPoint y: 253, endPoint x: 350, endPoint y: 255, distance: 116.3
click at [350, 255] on div "Docker for Java Developers Pro" at bounding box center [429, 256] width 161 height 14
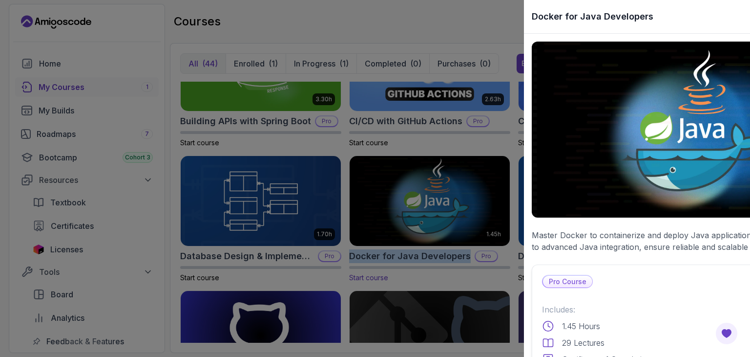
copy h2 "Docker for Java Developers"
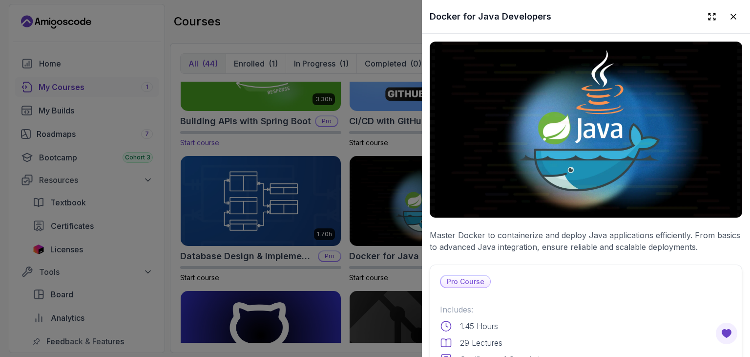
click at [245, 115] on div at bounding box center [375, 178] width 750 height 357
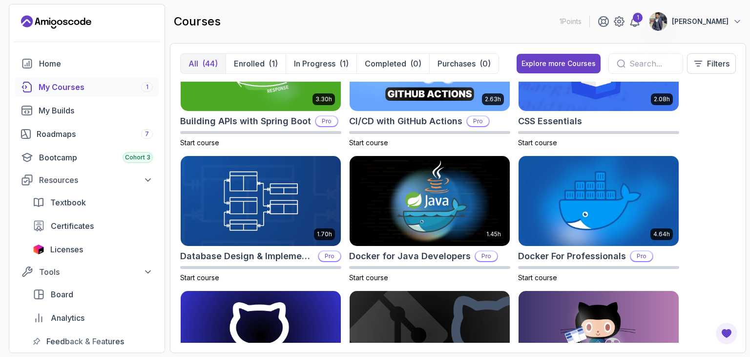
drag, startPoint x: 96, startPoint y: 20, endPoint x: 39, endPoint y: 16, distance: 57.3
click at [29, 19] on div "1 Points 1 [PERSON_NAME]" at bounding box center [86, 22] width 155 height 16
drag, startPoint x: 92, startPoint y: 20, endPoint x: 86, endPoint y: 19, distance: 5.9
click at [86, 19] on div "1 Points 1 [PERSON_NAME]" at bounding box center [86, 22] width 155 height 16
click at [86, 19] on icon "Landing page" at bounding box center [56, 22] width 70 height 16
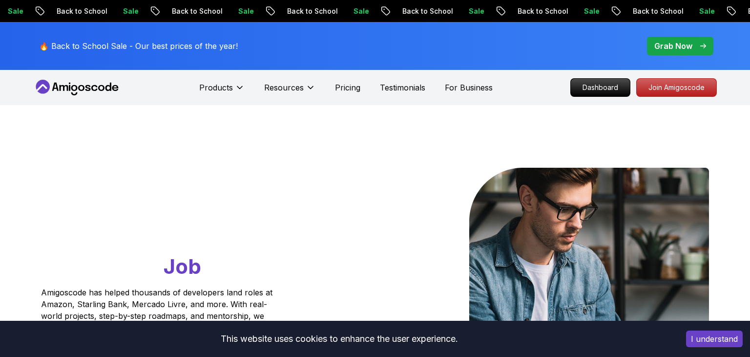
click at [86, 19] on div "Sale Back to School Sale Back to School Sale Back to School Sale Back to School…" at bounding box center [375, 11] width 750 height 22
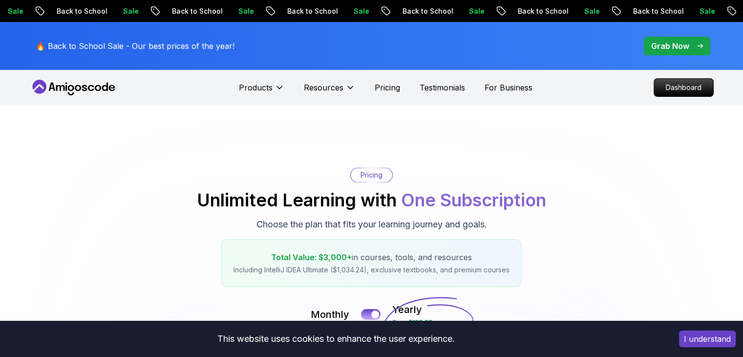
click at [107, 87] on icon at bounding box center [105, 87] width 6 height 8
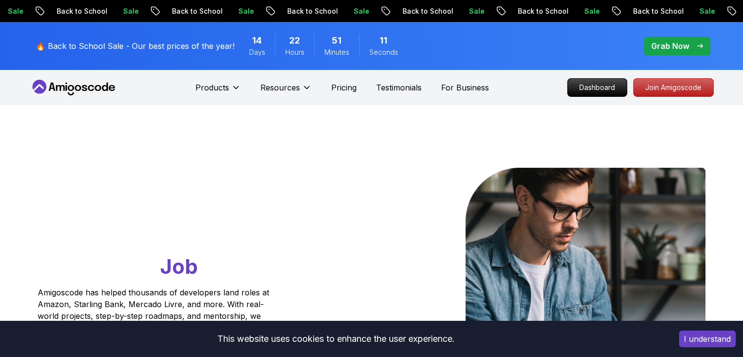
drag, startPoint x: 119, startPoint y: 86, endPoint x: 77, endPoint y: 82, distance: 42.7
click at [77, 84] on nav "Products Resources Pricing Testimonials For Business Dashboard Join Amigoscode" at bounding box center [372, 87] width 684 height 35
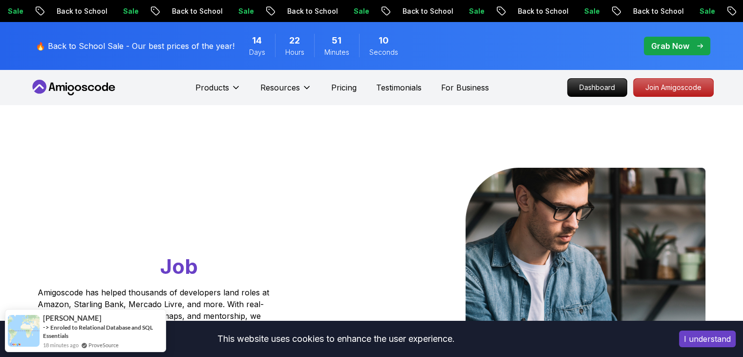
click at [77, 82] on icon at bounding box center [74, 88] width 88 height 16
click at [78, 86] on icon at bounding box center [74, 88] width 88 height 16
